Goal: Book appointment/travel/reservation

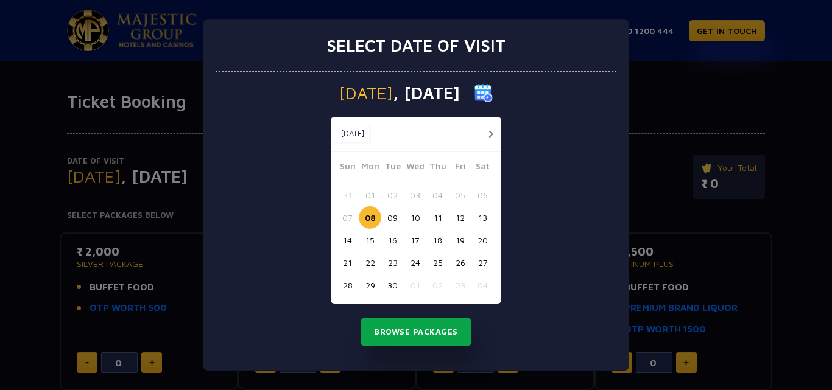
click at [415, 336] on button "Browse Packages" at bounding box center [416, 333] width 110 height 28
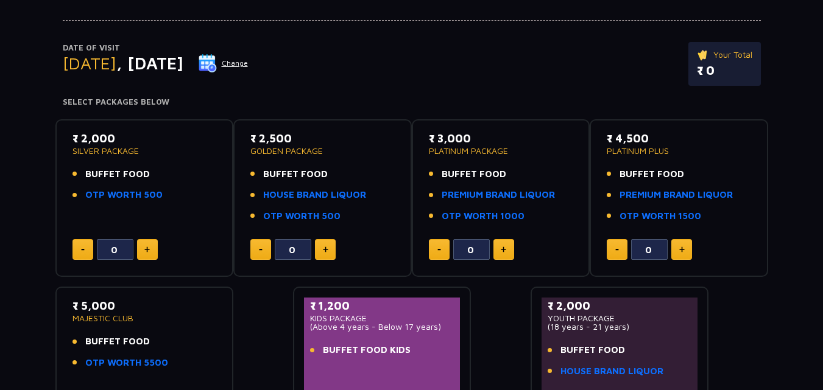
scroll to position [122, 0]
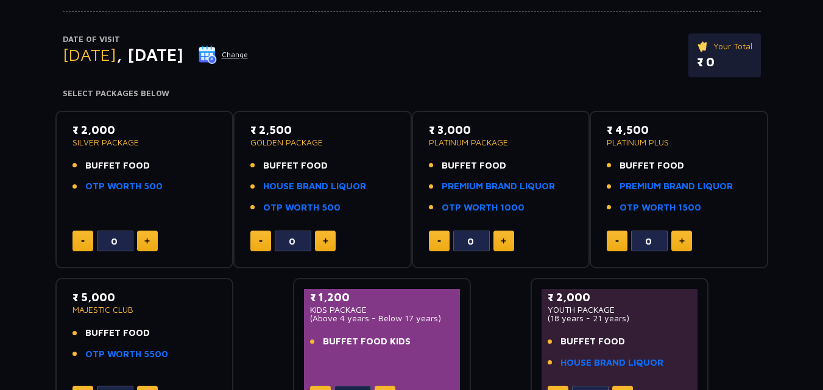
click at [151, 239] on button at bounding box center [147, 241] width 21 height 21
type input "4"
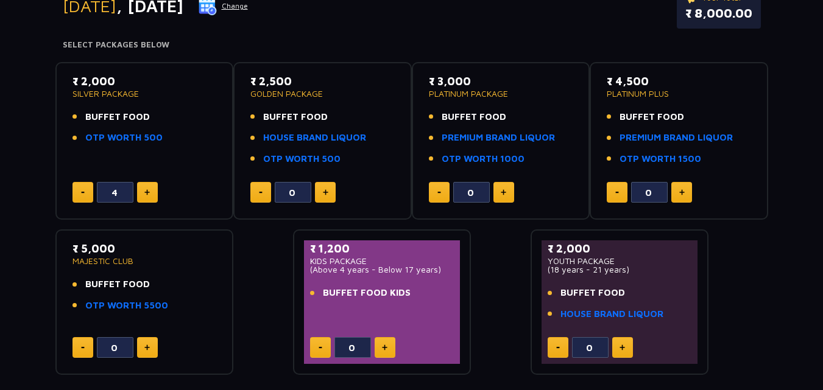
scroll to position [195, 0]
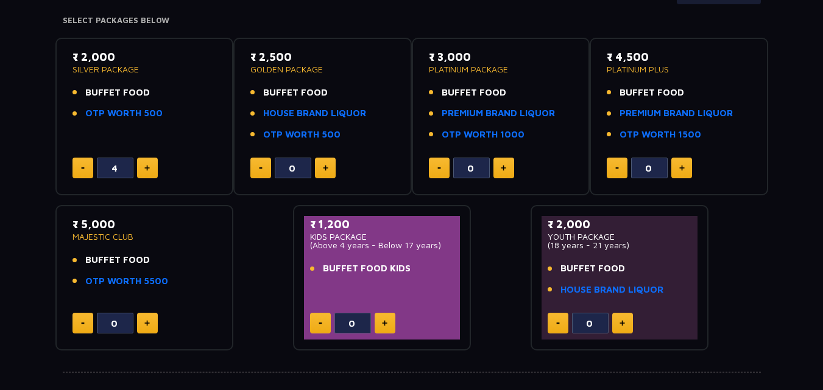
click at [380, 320] on button at bounding box center [385, 323] width 21 height 21
click at [387, 323] on img at bounding box center [384, 323] width 5 height 6
type input "3"
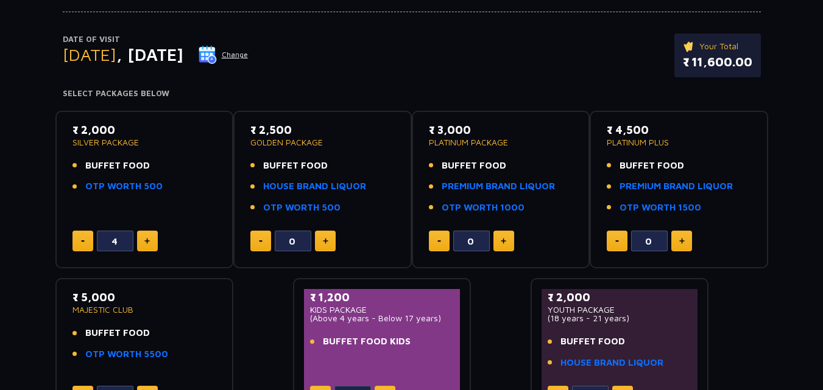
scroll to position [97, 0]
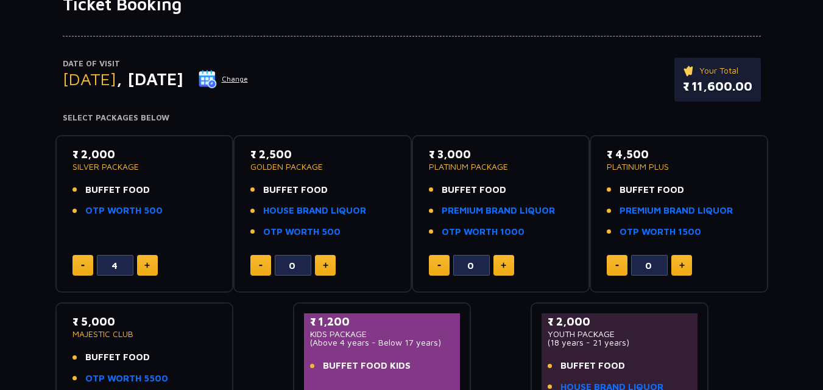
click at [82, 261] on button at bounding box center [82, 265] width 21 height 21
type input "3"
click at [327, 264] on img at bounding box center [325, 266] width 5 height 6
type input "1"
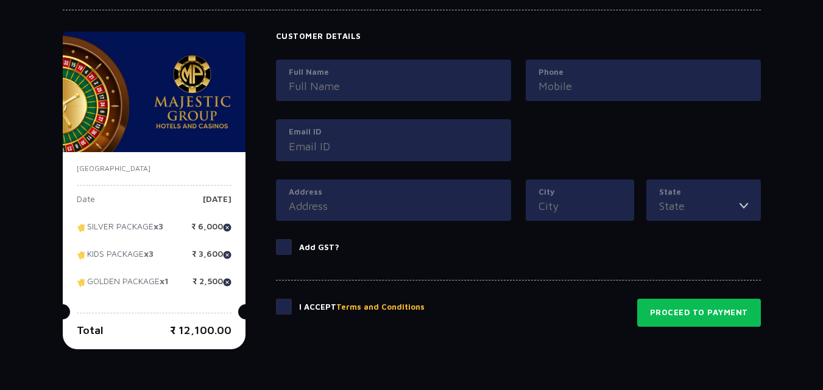
scroll to position [546, 0]
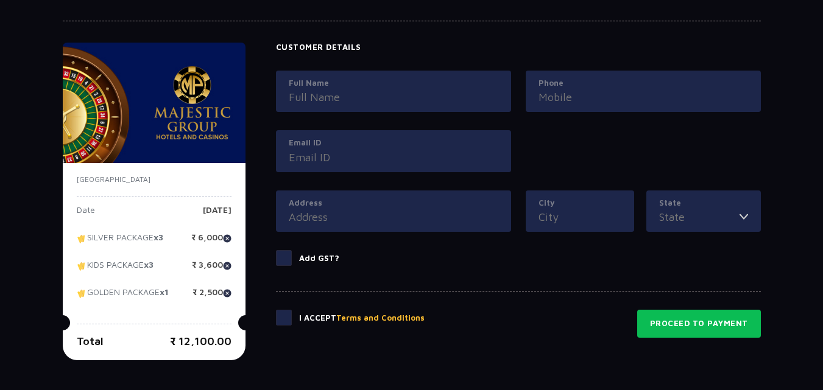
click at [423, 98] on input "Full Name" at bounding box center [394, 97] width 210 height 16
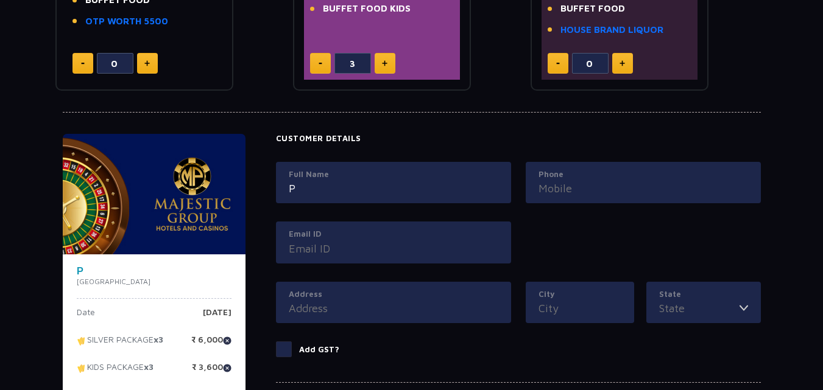
scroll to position [463, 0]
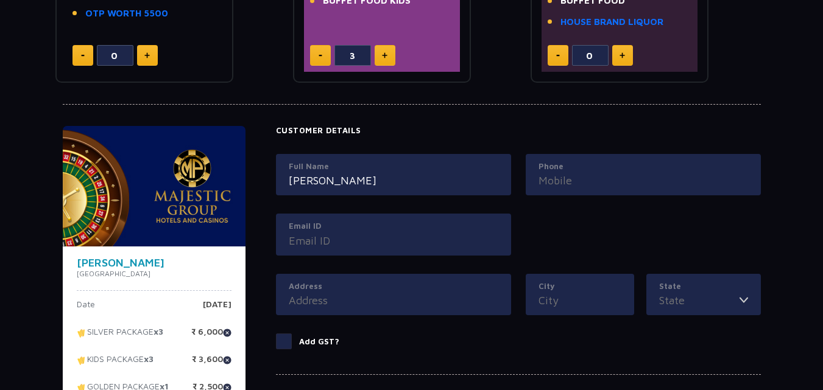
type input "[PERSON_NAME]"
click at [633, 183] on input "Phone" at bounding box center [644, 180] width 210 height 16
type input "9885215440"
click at [453, 245] on input "Email ID" at bounding box center [394, 241] width 210 height 16
type input "[EMAIL_ADDRESS][DOMAIN_NAME]"
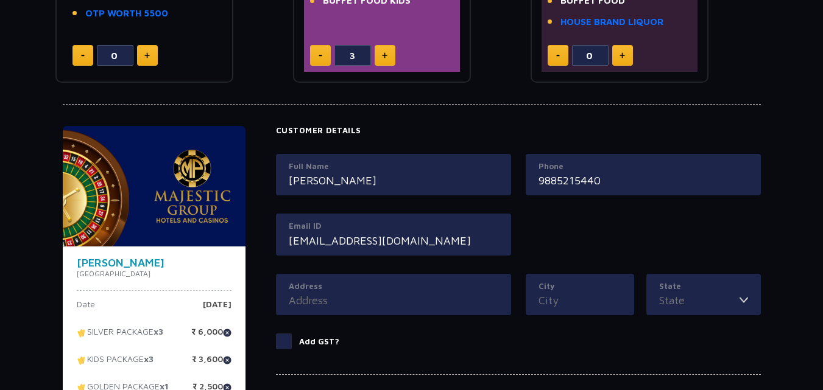
click at [410, 306] on input "Address" at bounding box center [394, 300] width 210 height 16
click at [289, 305] on input "[GEOGRAPHIC_DATA]" at bounding box center [394, 300] width 210 height 16
click at [468, 295] on input "[STREET_ADDRESS]" at bounding box center [394, 300] width 210 height 16
type input "[STREET_ADDRESS]"
click at [566, 299] on input "City" at bounding box center [580, 300] width 83 height 16
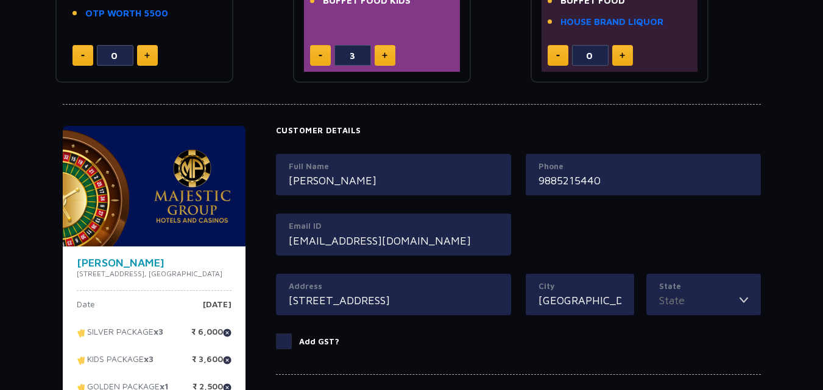
type input "[GEOGRAPHIC_DATA]"
click at [741, 298] on img at bounding box center [744, 300] width 9 height 16
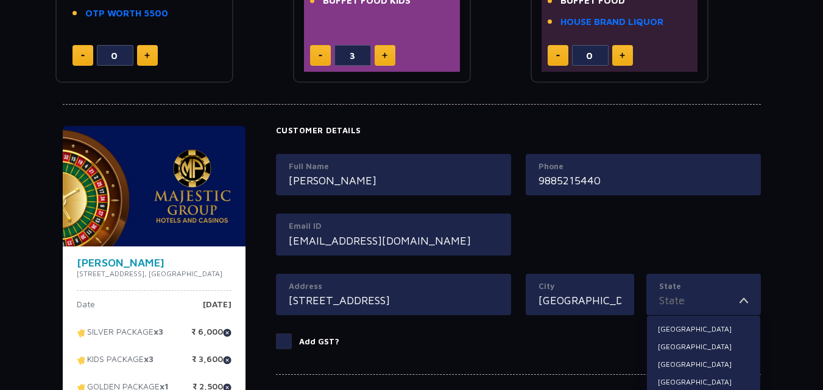
click at [723, 303] on input "State" at bounding box center [699, 300] width 80 height 16
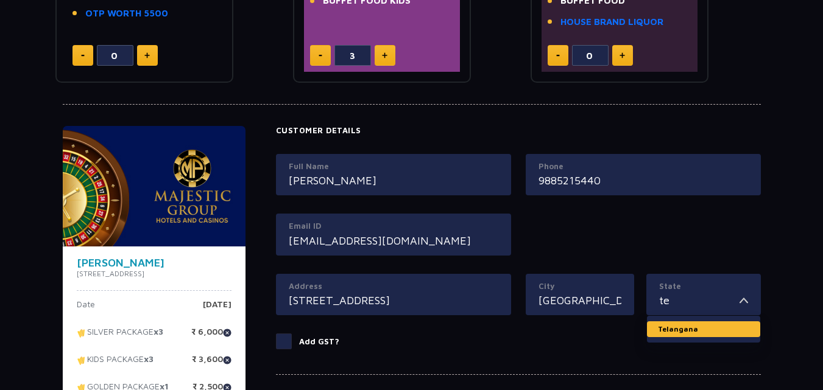
click at [702, 330] on li "Telangana" at bounding box center [703, 330] width 113 height 16
type input "Telangana"
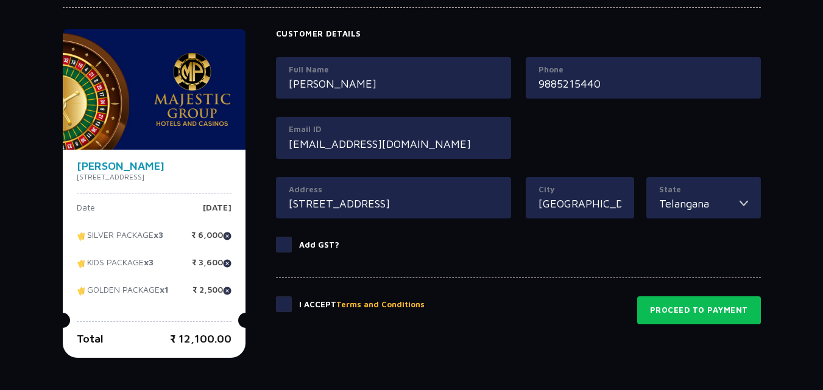
scroll to position [563, 0]
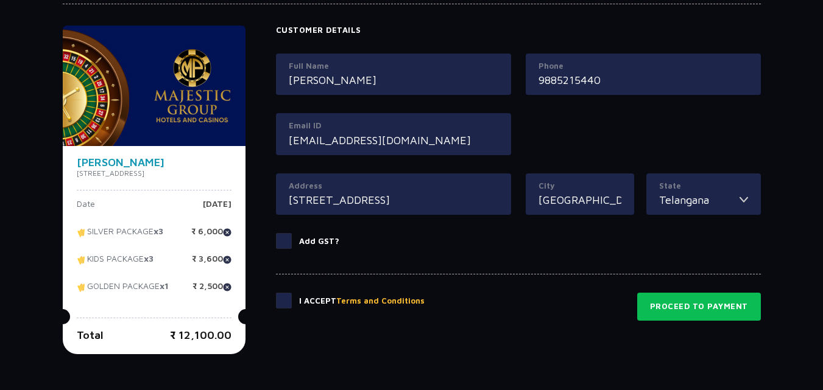
click at [292, 303] on span at bounding box center [284, 301] width 16 height 16
click at [0, 0] on input "checkbox" at bounding box center [0, 0] width 0 height 0
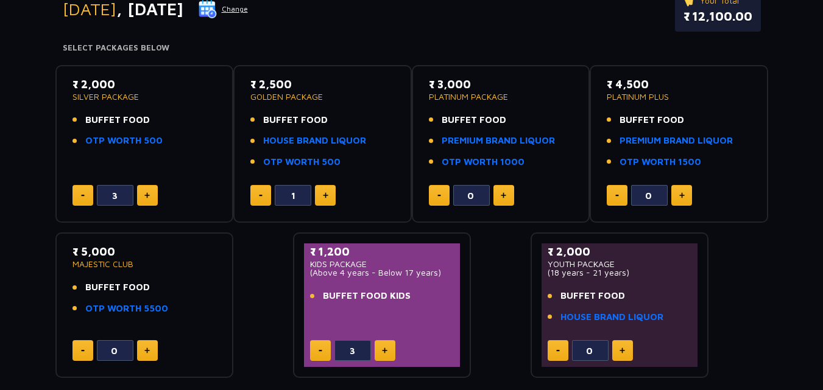
scroll to position [164, 0]
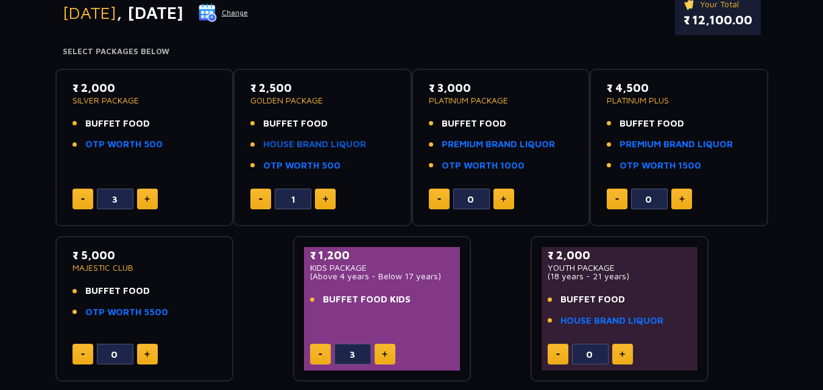
click at [352, 143] on link "HOUSE BRAND LIQUOR" at bounding box center [314, 145] width 103 height 14
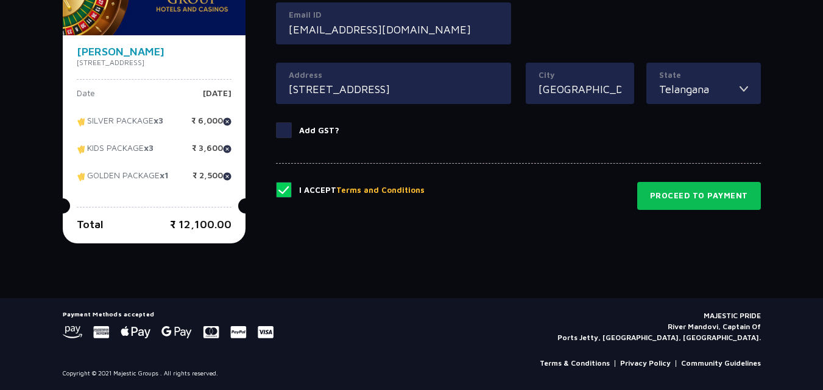
scroll to position [693, 0]
click at [729, 184] on button "Proceed to Payment" at bounding box center [699, 196] width 124 height 28
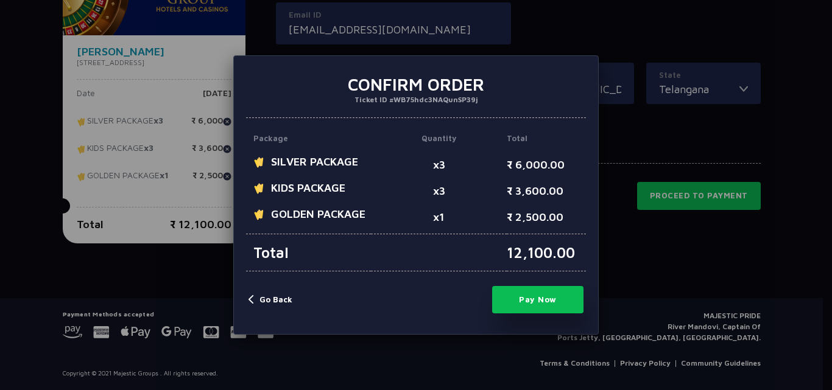
click at [540, 299] on button "Pay Now" at bounding box center [537, 299] width 91 height 27
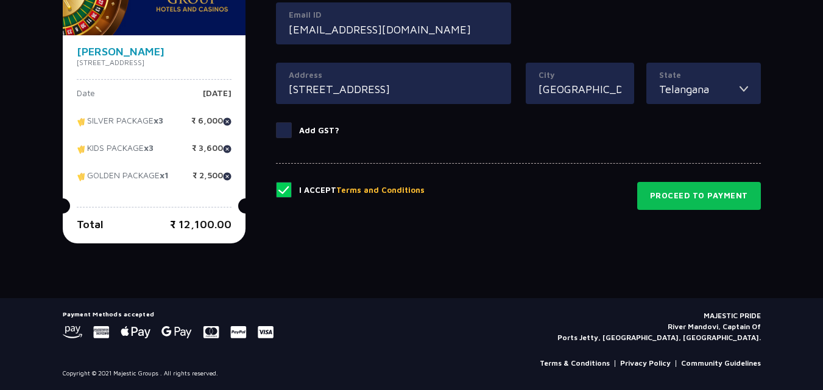
type input "0"
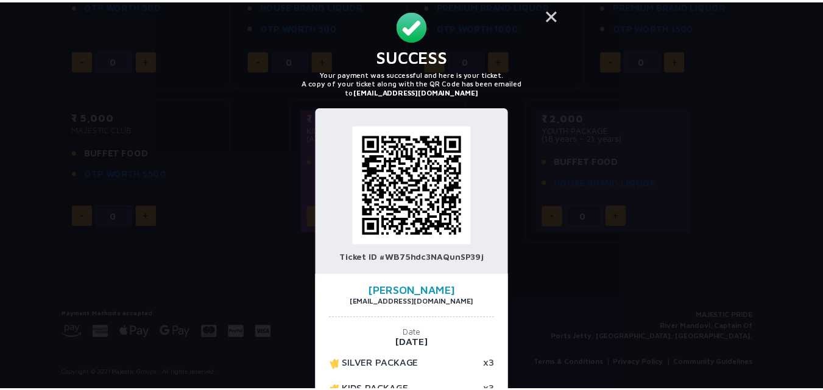
scroll to position [0, 0]
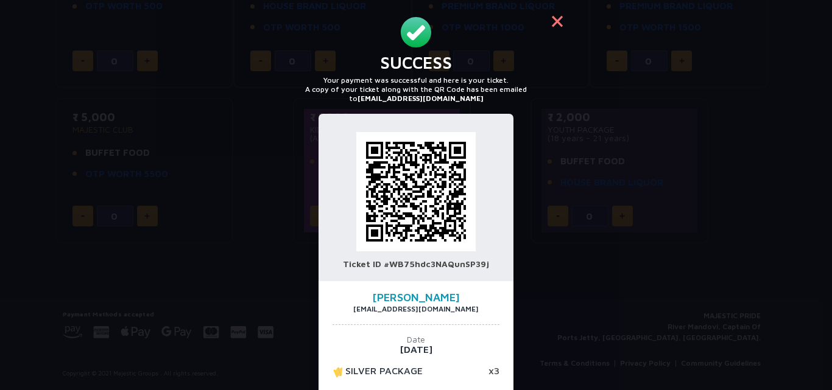
click at [556, 18] on button "×" at bounding box center [557, 20] width 29 height 29
